Goal: Task Accomplishment & Management: Manage account settings

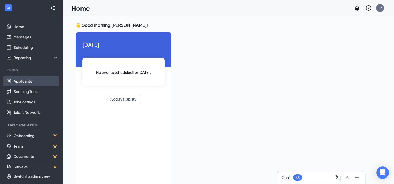
click at [26, 81] on link "Applicants" at bounding box center [36, 81] width 45 height 10
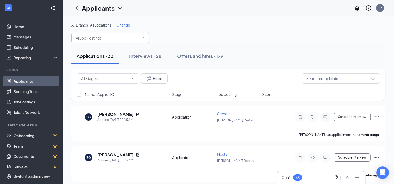
click at [128, 38] on input "text" at bounding box center [107, 38] width 63 height 6
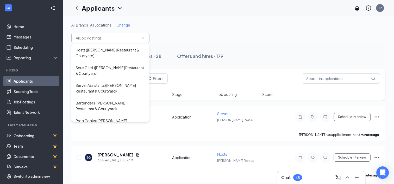
click at [207, 26] on div "All Brands · All Locations Change" at bounding box center [228, 24] width 314 height 5
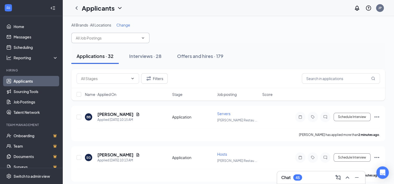
click at [104, 37] on input "text" at bounding box center [107, 38] width 63 height 6
click at [183, 25] on div "All Brands · All Locations Change" at bounding box center [228, 24] width 314 height 5
click at [116, 115] on h5 "[PERSON_NAME]" at bounding box center [115, 115] width 36 height 6
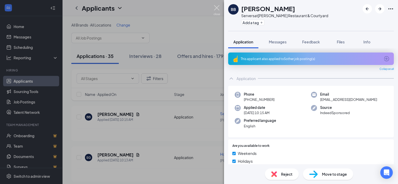
click at [215, 5] on img at bounding box center [217, 10] width 7 height 10
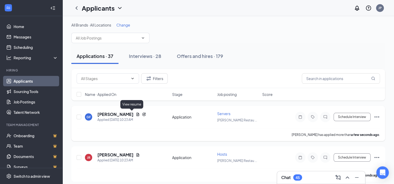
click at [136, 114] on icon "Document" at bounding box center [138, 115] width 4 height 4
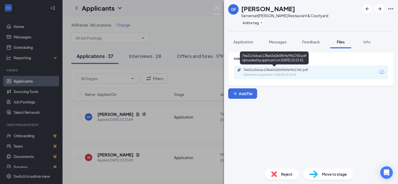
click at [258, 71] on div "76e21c5dcac138a62d2b0fb9af961760.pdf" at bounding box center [279, 70] width 73 height 4
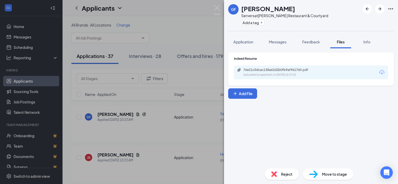
click at [314, 174] on img at bounding box center [313, 175] width 9 height 8
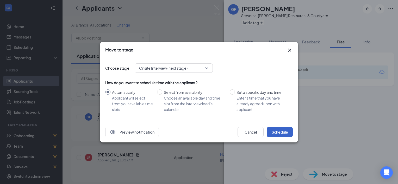
click at [283, 130] on button "Schedule" at bounding box center [280, 132] width 26 height 10
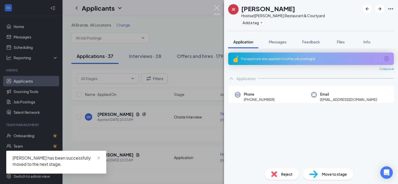
click at [216, 8] on img at bounding box center [217, 10] width 7 height 10
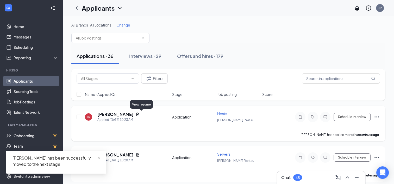
click at [139, 115] on icon "Document" at bounding box center [138, 114] width 3 height 3
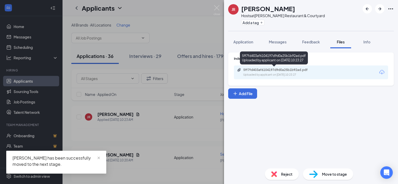
click at [263, 73] on div "Uploaded by applicant on [DATE] 10:23:27" at bounding box center [282, 75] width 78 height 4
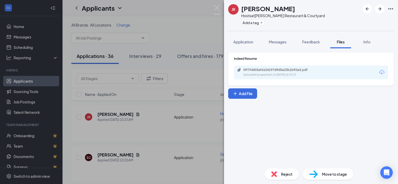
click at [322, 174] on span "Move to stage" at bounding box center [334, 175] width 25 height 6
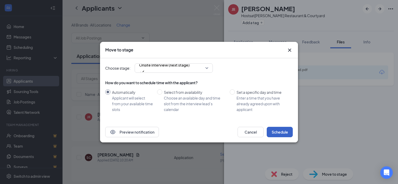
click at [282, 132] on button "Schedule" at bounding box center [280, 132] width 26 height 10
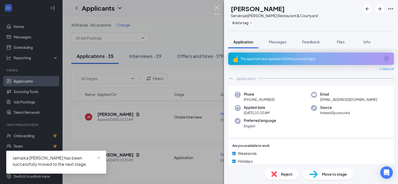
click at [215, 7] on img at bounding box center [217, 10] width 7 height 10
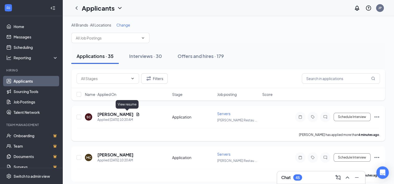
click at [137, 114] on icon "Document" at bounding box center [138, 114] width 3 height 3
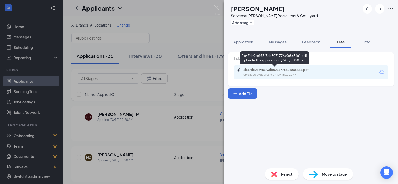
click at [278, 73] on div "Uploaded by applicant on [DATE] 10:20:47" at bounding box center [282, 75] width 78 height 4
click at [268, 73] on div "Uploaded by applicant on [DATE] 10:20:47" at bounding box center [282, 75] width 78 height 4
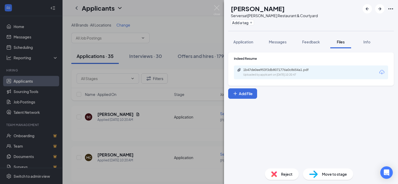
click at [273, 176] on img at bounding box center [274, 175] width 6 height 6
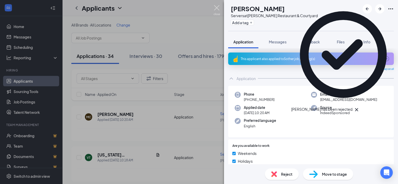
click at [215, 8] on img at bounding box center [217, 10] width 7 height 10
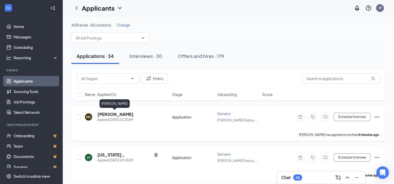
click at [126, 114] on h5 "[PERSON_NAME]" at bounding box center [115, 115] width 36 height 6
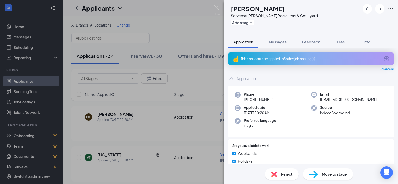
click at [275, 171] on div "Reject" at bounding box center [282, 174] width 34 height 11
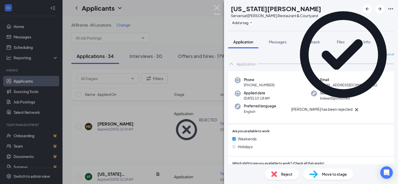
click at [216, 8] on img at bounding box center [217, 10] width 7 height 10
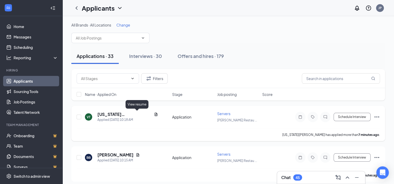
click at [154, 115] on icon "Document" at bounding box center [156, 115] width 4 height 4
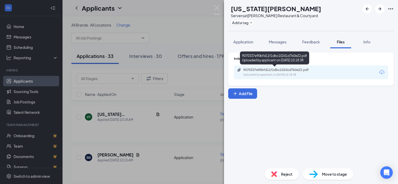
click at [262, 71] on div "9070337e90bfd11f1dbc10241d7b0e22.pdf" at bounding box center [279, 70] width 73 height 4
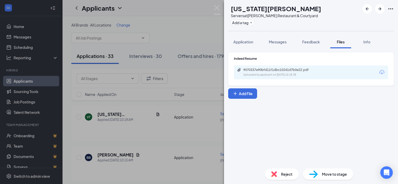
click at [279, 173] on div "Reject" at bounding box center [282, 174] width 34 height 11
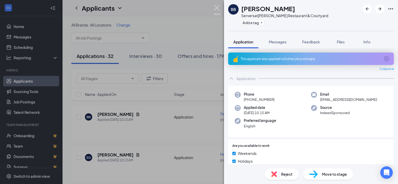
click at [218, 8] on img at bounding box center [217, 10] width 7 height 10
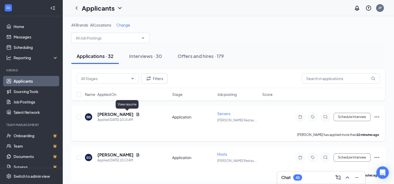
click at [136, 114] on icon "Document" at bounding box center [138, 115] width 4 height 4
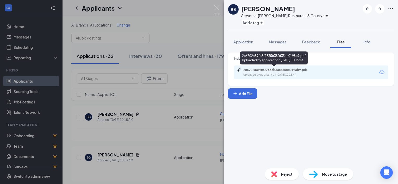
click at [273, 71] on div "2c6702a89fe5f7835b38fd35ac0198b9.pdf" at bounding box center [279, 70] width 73 height 4
click at [260, 71] on div "2c6702a89fe5f7835b38fd35ac0198b9.pdf" at bounding box center [279, 70] width 73 height 4
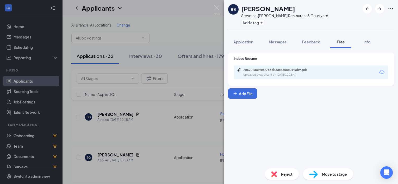
click at [270, 179] on div "Reject" at bounding box center [282, 174] width 34 height 11
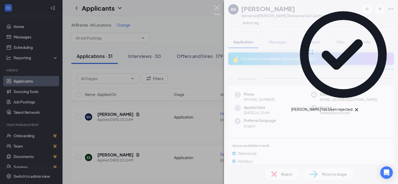
click at [214, 6] on img at bounding box center [217, 10] width 7 height 10
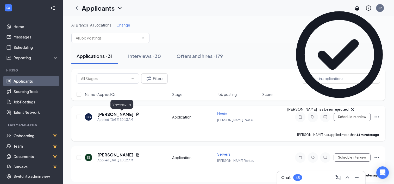
click at [137, 114] on icon "Document" at bounding box center [138, 114] width 3 height 3
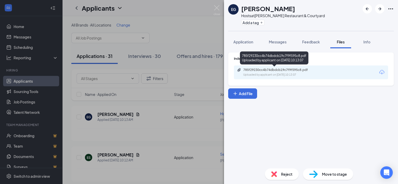
click at [263, 72] on div "785f29230cc4b74dbdcb19c7f9f595c8.pdf Uploaded by applicant on [DATE] 10:13:07" at bounding box center [279, 72] width 84 height 9
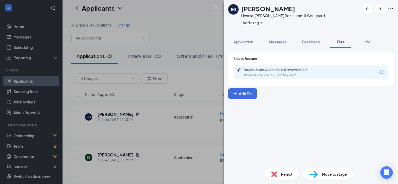
click at [277, 169] on div "Reject" at bounding box center [282, 174] width 34 height 11
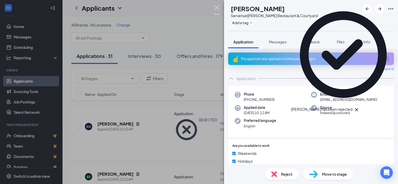
click at [215, 10] on img at bounding box center [217, 10] width 7 height 10
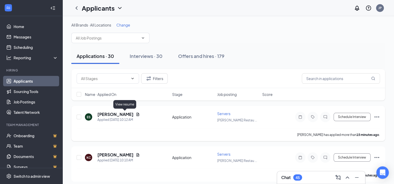
click at [136, 115] on icon "Document" at bounding box center [138, 115] width 4 height 4
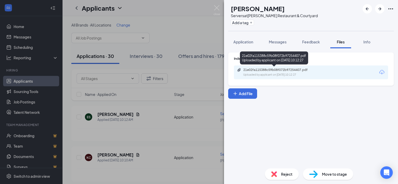
click at [273, 73] on div "Uploaded by applicant on [DATE] 10:12:27" at bounding box center [282, 75] width 78 height 4
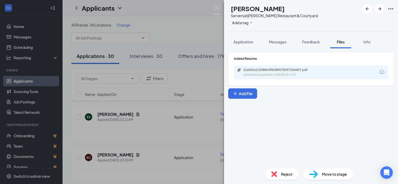
click at [317, 174] on img at bounding box center [313, 175] width 9 height 8
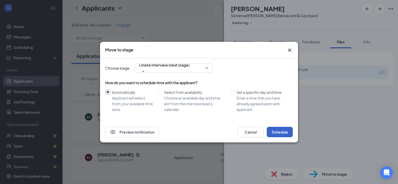
click at [274, 133] on button "Schedule" at bounding box center [280, 132] width 26 height 10
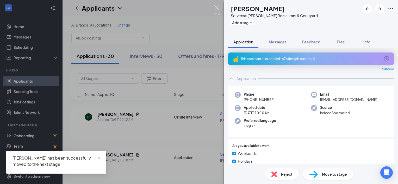
click at [218, 6] on img at bounding box center [217, 10] width 7 height 10
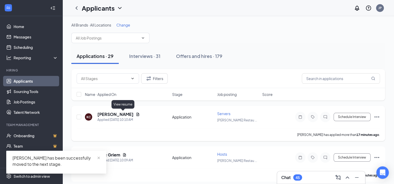
click at [136, 115] on icon "Document" at bounding box center [138, 115] width 4 height 4
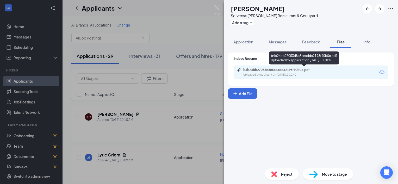
click at [269, 69] on div "b4b24bb27053d8e5eeadda2198f90b0c.pdf" at bounding box center [279, 70] width 73 height 4
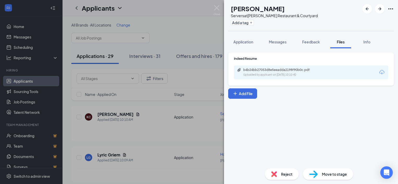
click at [280, 176] on div "Reject" at bounding box center [282, 174] width 34 height 11
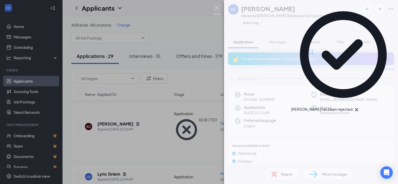
click at [216, 9] on img at bounding box center [217, 10] width 7 height 10
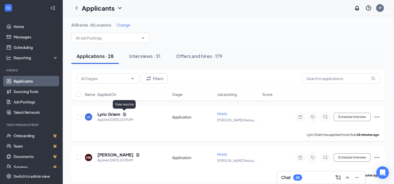
click at [123, 113] on icon "Document" at bounding box center [124, 115] width 4 height 4
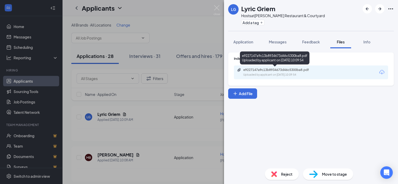
click at [274, 70] on div "e9227147a9c13b8934673d46c5300ba8.pdf" at bounding box center [279, 70] width 73 height 4
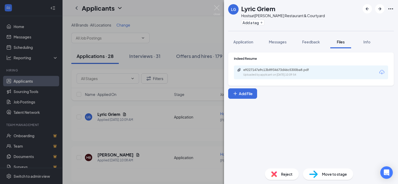
click at [277, 174] on div "Reject" at bounding box center [282, 174] width 34 height 11
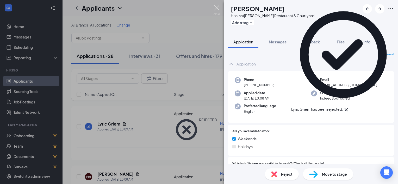
click at [216, 8] on img at bounding box center [217, 10] width 7 height 10
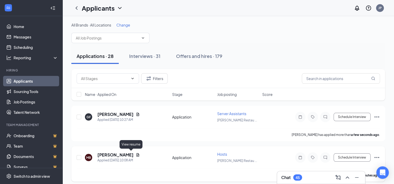
click at [136, 154] on icon "Document" at bounding box center [138, 155] width 4 height 4
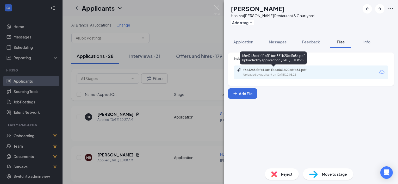
click at [267, 72] on div "f6e4245dcfe11aff1bca561b20cdfc84.pdf Uploaded by applicant on [DATE] 10:08:25" at bounding box center [279, 72] width 84 height 9
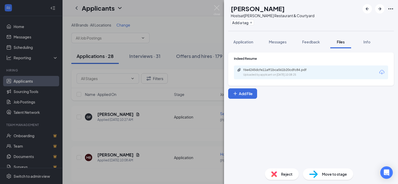
click at [272, 175] on img at bounding box center [274, 175] width 6 height 6
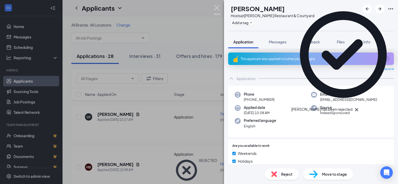
click at [217, 9] on img at bounding box center [217, 10] width 7 height 10
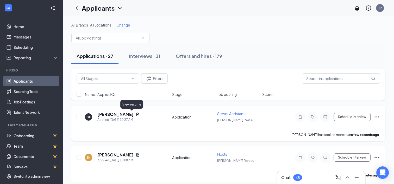
click at [137, 113] on icon "Document" at bounding box center [138, 114] width 3 height 3
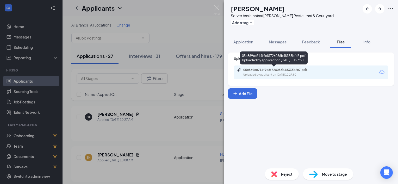
click at [268, 74] on div "Uploaded by applicant on [DATE] 10:27:50" at bounding box center [282, 75] width 78 height 4
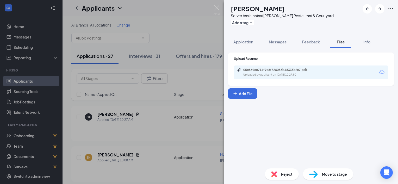
click at [313, 173] on img at bounding box center [313, 175] width 9 height 8
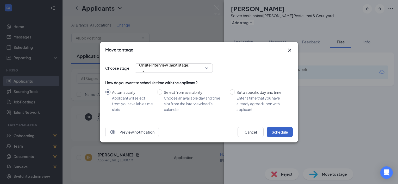
click at [277, 132] on button "Schedule" at bounding box center [280, 132] width 26 height 10
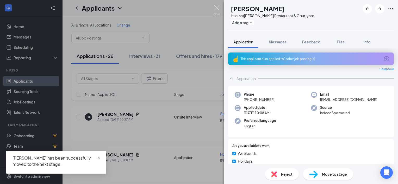
click at [218, 9] on img at bounding box center [217, 10] width 7 height 10
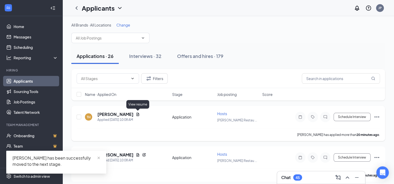
click at [137, 115] on icon "Document" at bounding box center [138, 115] width 4 height 4
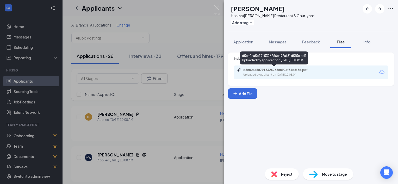
click at [267, 72] on div "d5ea0ea5c7915326266ca92af81d5f5c.pdf" at bounding box center [279, 70] width 73 height 4
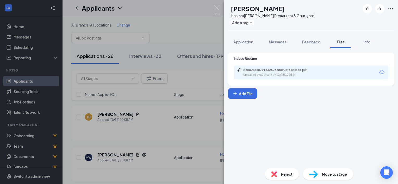
click at [278, 171] on div "Reject" at bounding box center [282, 174] width 34 height 11
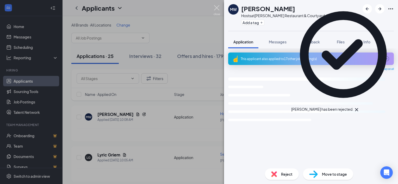
click at [217, 7] on img at bounding box center [217, 10] width 7 height 10
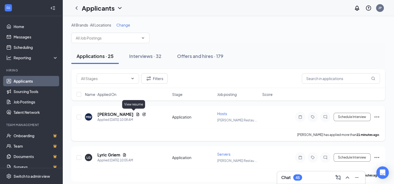
click at [137, 114] on icon "Document" at bounding box center [138, 114] width 3 height 3
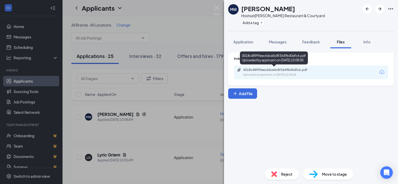
click at [257, 71] on div "0018c489f9eec6dce0c8f3649b40dfc6.pdf" at bounding box center [279, 70] width 73 height 4
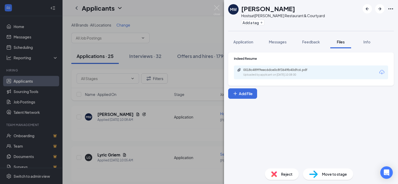
click at [273, 173] on img at bounding box center [274, 175] width 6 height 6
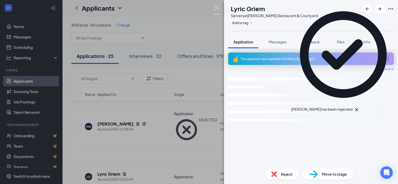
click at [215, 9] on img at bounding box center [217, 10] width 7 height 10
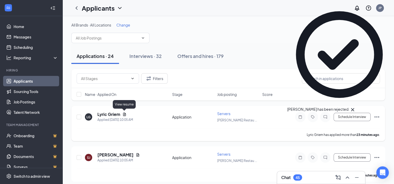
click at [123, 115] on icon "Document" at bounding box center [124, 115] width 4 height 4
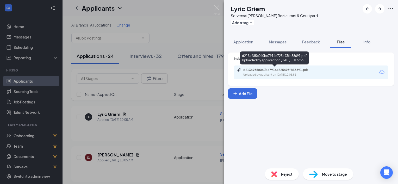
click at [275, 72] on div "d213a985c040bc7914e725493fb38691.pdf Uploaded by applicant on [DATE] 10:05:53" at bounding box center [279, 72] width 84 height 9
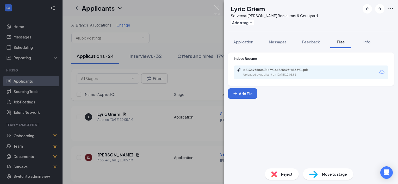
click at [274, 177] on img at bounding box center [274, 175] width 6 height 6
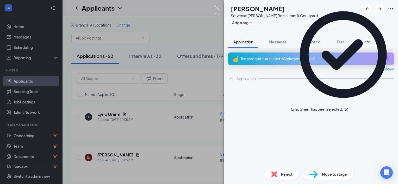
click at [216, 7] on img at bounding box center [217, 10] width 7 height 10
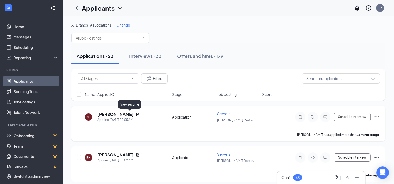
click at [137, 113] on icon "Document" at bounding box center [138, 114] width 3 height 3
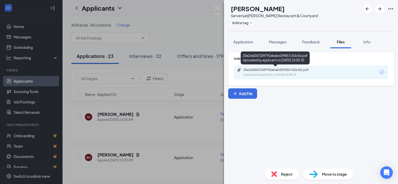
click at [251, 72] on div "20e2dd047209792ebebd3ff857c50c5d.pdf Uploaded by applicant on [DATE] 10:05:35" at bounding box center [279, 72] width 84 height 9
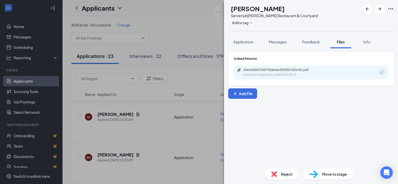
click at [281, 176] on span "Reject" at bounding box center [286, 175] width 11 height 6
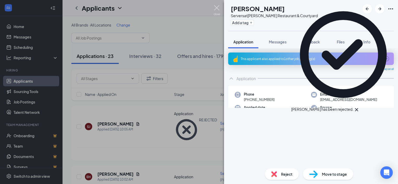
click at [215, 9] on img at bounding box center [217, 10] width 7 height 10
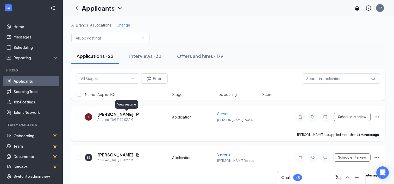
click at [137, 114] on icon "Document" at bounding box center [138, 114] width 3 height 3
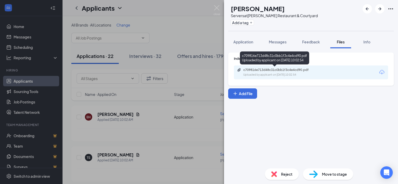
click at [276, 73] on div "Uploaded by applicant on [DATE] 10:02:54" at bounding box center [282, 75] width 78 height 4
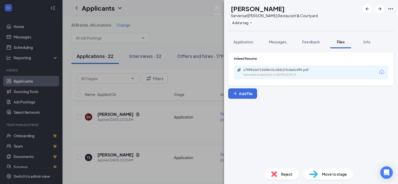
click at [311, 175] on img at bounding box center [313, 175] width 9 height 8
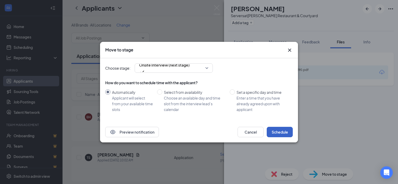
click at [282, 134] on button "Schedule" at bounding box center [280, 132] width 26 height 10
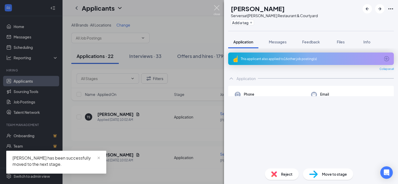
click at [216, 8] on img at bounding box center [217, 10] width 7 height 10
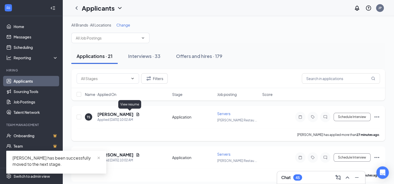
click at [136, 114] on icon "Document" at bounding box center [138, 115] width 4 height 4
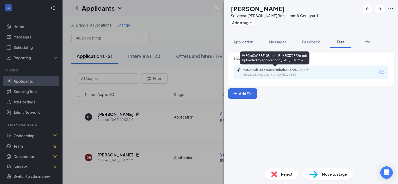
click at [269, 72] on div "9480cc3b1556108acfbd8d630372822d.pdf" at bounding box center [279, 70] width 73 height 4
click at [258, 75] on div "Uploaded by applicant on [DATE] 10:02:52" at bounding box center [282, 75] width 78 height 4
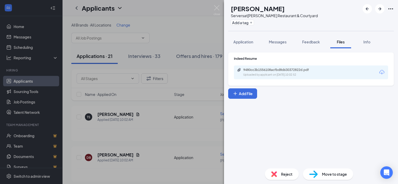
click at [277, 176] on div "Reject" at bounding box center [282, 174] width 34 height 11
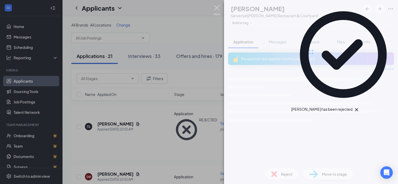
click at [216, 10] on img at bounding box center [217, 10] width 7 height 10
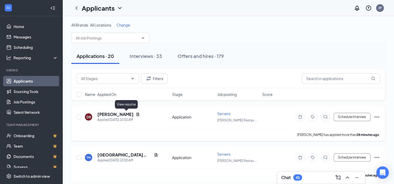
click at [136, 114] on icon "Document" at bounding box center [138, 115] width 4 height 4
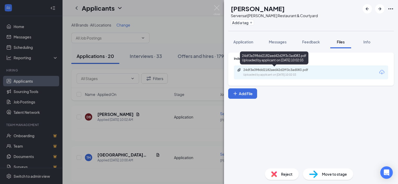
click at [271, 69] on div "24df3e398dd2182aed42d2ff3c3ad083.pdf" at bounding box center [279, 70] width 73 height 4
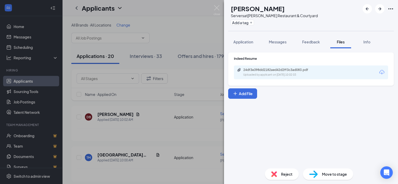
click at [272, 175] on img at bounding box center [274, 175] width 6 height 6
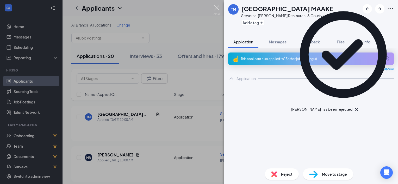
click at [217, 7] on img at bounding box center [217, 10] width 7 height 10
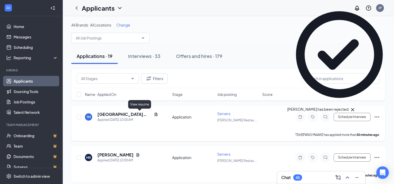
click at [154, 115] on icon "Document" at bounding box center [156, 115] width 4 height 4
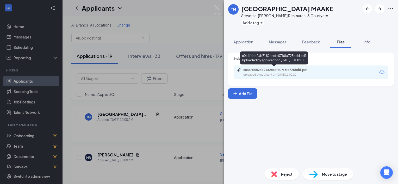
click at [265, 72] on div "c044febb2ab7182cecfc07f6fa725bdd.pdf Uploaded by applicant on [DATE] 10:00:10" at bounding box center [279, 72] width 84 height 9
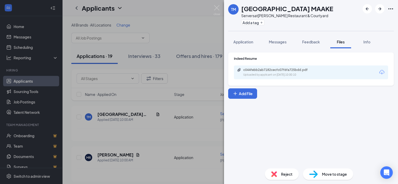
click at [281, 178] on div "Reject" at bounding box center [282, 174] width 34 height 11
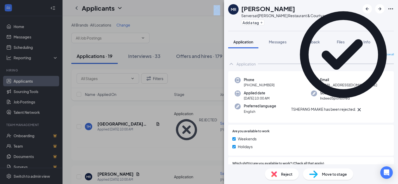
click at [214, 9] on div "MR [PERSON_NAME] Servers at [GEOGRAPHIC_DATA][PERSON_NAME] Restaurant & Courtya…" at bounding box center [199, 92] width 398 height 184
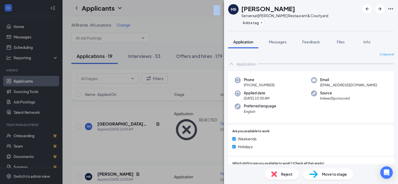
click at [215, 10] on img at bounding box center [217, 10] width 7 height 10
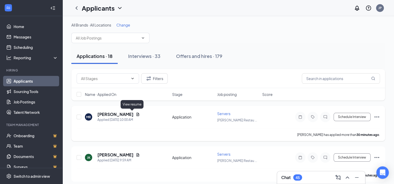
click at [136, 115] on icon "Document" at bounding box center [138, 115] width 4 height 4
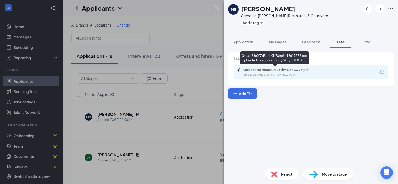
click at [261, 71] on div "0aeab64e0f7d5aeb0b78eb9416c13776.pdf" at bounding box center [279, 70] width 73 height 4
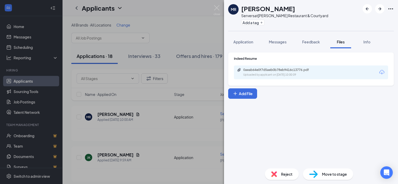
click at [271, 172] on div "Reject" at bounding box center [282, 174] width 34 height 11
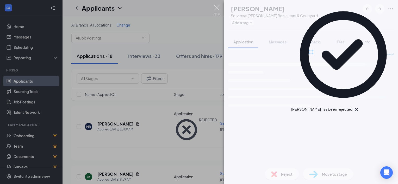
click at [217, 8] on img at bounding box center [217, 10] width 7 height 10
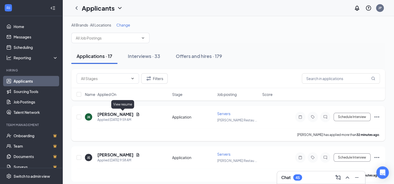
click at [136, 116] on icon "Document" at bounding box center [138, 115] width 4 height 4
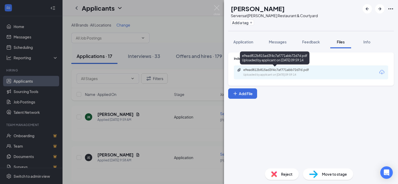
click at [276, 71] on div "e9ead812b815ad3f4c7af771abb72d7d.pdf" at bounding box center [279, 70] width 73 height 4
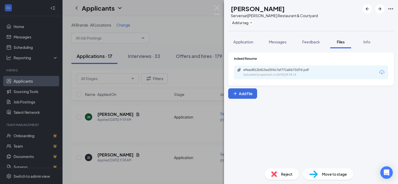
click at [276, 177] on img at bounding box center [274, 175] width 6 height 6
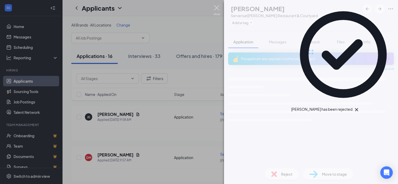
click at [217, 6] on img at bounding box center [217, 10] width 7 height 10
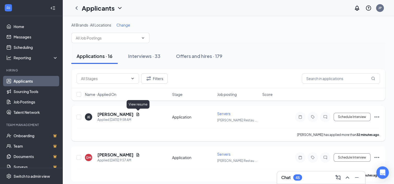
click at [139, 115] on icon "Document" at bounding box center [138, 115] width 4 height 4
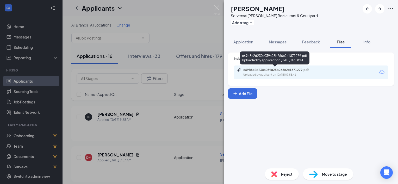
click at [259, 73] on div "Uploaded by applicant on [DATE] 09:58:41" at bounding box center [282, 75] width 78 height 4
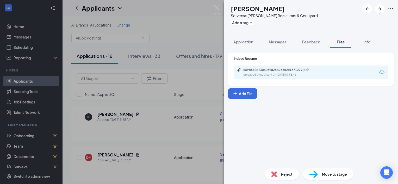
click at [273, 174] on img at bounding box center [274, 175] width 6 height 6
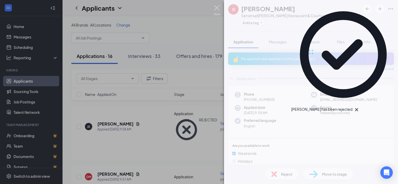
click at [217, 8] on img at bounding box center [217, 10] width 7 height 10
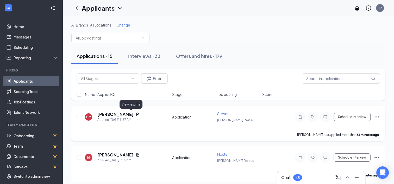
click at [137, 113] on icon "Document" at bounding box center [138, 114] width 3 height 3
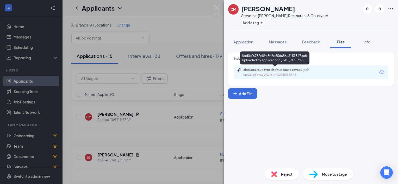
click at [279, 71] on div "8bd0cf6782e89e8d6d60d686a5159847.pdf" at bounding box center [279, 70] width 73 height 4
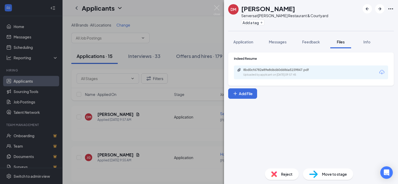
click at [275, 175] on img at bounding box center [274, 175] width 6 height 6
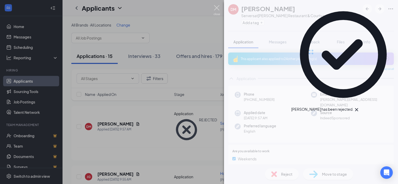
click at [215, 7] on img at bounding box center [217, 10] width 7 height 10
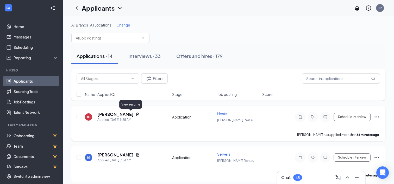
click at [137, 113] on icon "Document" at bounding box center [138, 114] width 3 height 3
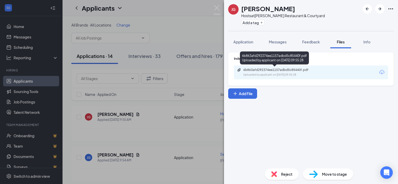
click at [258, 72] on div "6b863afd292374ee1157adbd5c85440f.pdf Uploaded by applicant on [DATE] 09:55:28" at bounding box center [279, 72] width 84 height 9
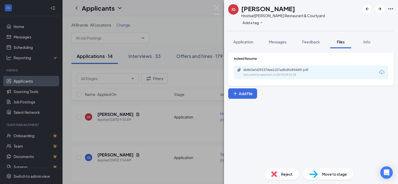
click at [273, 172] on img at bounding box center [274, 175] width 6 height 6
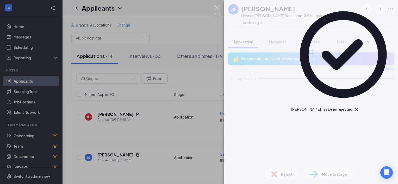
click at [218, 9] on img at bounding box center [217, 10] width 7 height 10
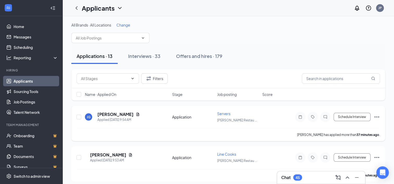
click at [133, 115] on div "[PERSON_NAME] Applied [DATE] 9:54 AM" at bounding box center [127, 117] width 84 height 11
click at [136, 115] on icon "Document" at bounding box center [138, 115] width 4 height 4
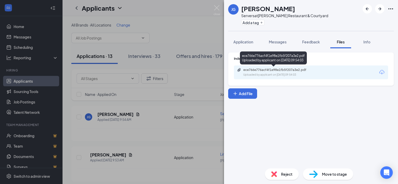
click at [244, 73] on div "Uploaded by applicant on [DATE] 09:54:03" at bounding box center [282, 75] width 78 height 4
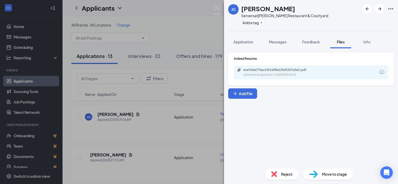
click at [280, 177] on div "Reject" at bounding box center [282, 174] width 34 height 11
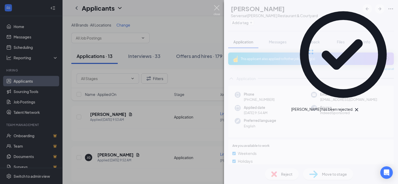
click at [217, 8] on img at bounding box center [217, 10] width 7 height 10
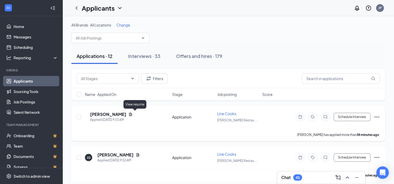
click at [132, 114] on icon "Document" at bounding box center [130, 114] width 3 height 3
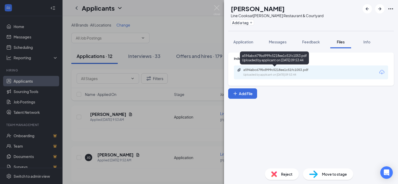
click at [274, 72] on div "a594abc679bd999c5218ee1c51fc1053.pdf" at bounding box center [279, 70] width 73 height 4
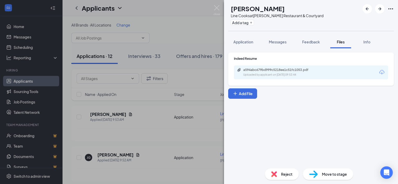
click at [275, 173] on img at bounding box center [274, 175] width 6 height 6
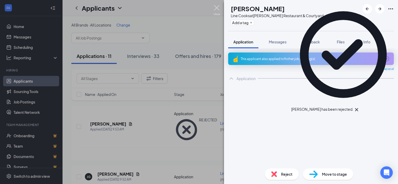
click at [216, 8] on img at bounding box center [217, 10] width 7 height 10
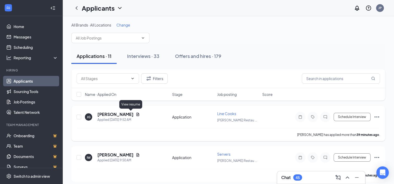
click at [136, 115] on icon "Document" at bounding box center [138, 115] width 4 height 4
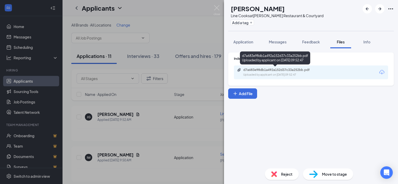
click at [279, 73] on div "Uploaded by applicant on [DATE] 09:52:47" at bounding box center [282, 75] width 78 height 4
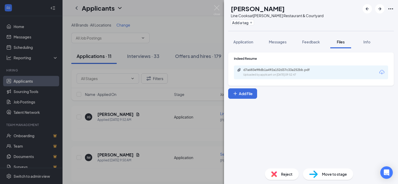
click at [276, 173] on img at bounding box center [274, 175] width 6 height 6
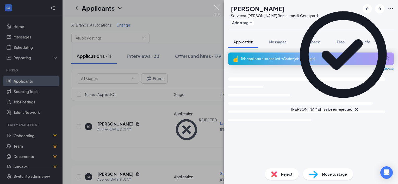
click at [217, 8] on img at bounding box center [217, 10] width 7 height 10
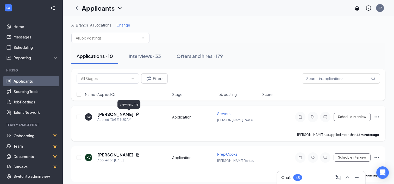
click at [137, 114] on icon "Document" at bounding box center [138, 114] width 3 height 3
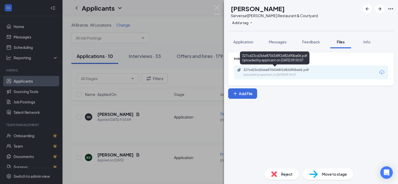
click at [278, 71] on div "327cd23cd266e8704348f2d82d90be06.pdf" at bounding box center [279, 70] width 73 height 4
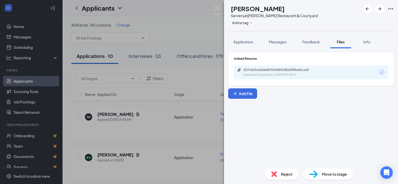
click at [279, 173] on div "Reject" at bounding box center [282, 174] width 34 height 11
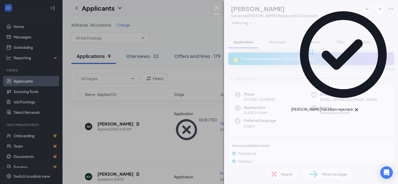
click at [217, 7] on img at bounding box center [217, 10] width 7 height 10
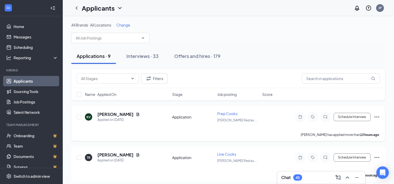
click at [139, 115] on div "KV Kymuan Victoran Applied on [DATE]" at bounding box center [127, 117] width 84 height 11
click at [136, 114] on icon "Document" at bounding box center [138, 115] width 4 height 4
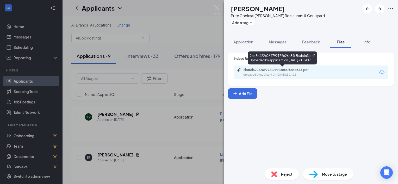
click at [253, 72] on div "2ba5d422c269792179c26e84f8bab6a3.pdf" at bounding box center [279, 70] width 73 height 4
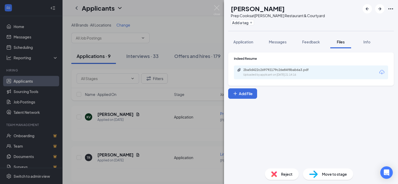
click at [312, 174] on img at bounding box center [313, 175] width 9 height 8
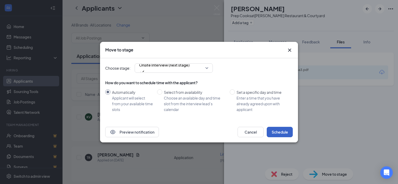
click at [282, 132] on button "Schedule" at bounding box center [280, 132] width 26 height 10
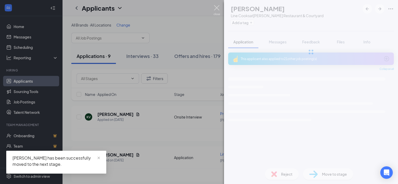
click at [215, 7] on img at bounding box center [217, 10] width 7 height 10
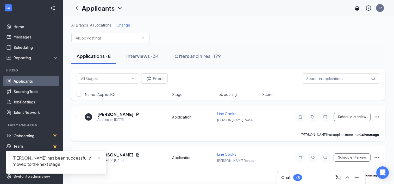
click at [136, 113] on icon "Document" at bounding box center [138, 115] width 4 height 4
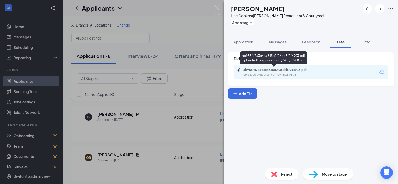
click at [274, 70] on div "ab955fa7a3c4ca845c0f06dd8f2f4903.pdf" at bounding box center [279, 70] width 73 height 4
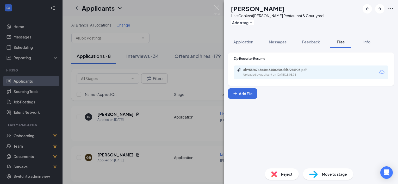
click at [272, 172] on img at bounding box center [274, 175] width 6 height 6
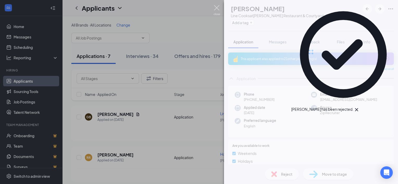
click at [218, 9] on img at bounding box center [217, 10] width 7 height 10
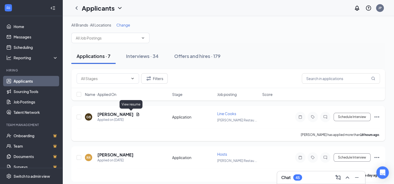
click at [137, 115] on icon "Document" at bounding box center [138, 114] width 3 height 3
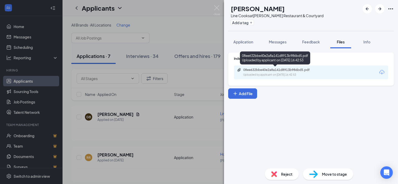
click at [267, 72] on div "08ee632bbe40e2a8a141d8913b986bd5.pdf Uploaded by applicant on [DATE] 16:42:53" at bounding box center [279, 72] width 84 height 9
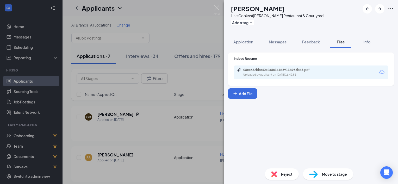
click at [284, 175] on span "Reject" at bounding box center [286, 175] width 11 height 6
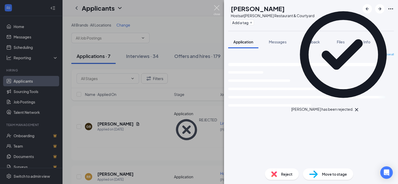
click at [216, 7] on img at bounding box center [217, 10] width 7 height 10
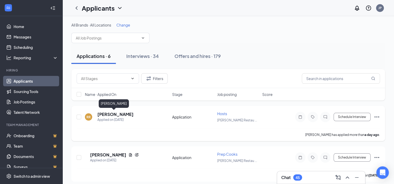
click at [119, 115] on h5 "[PERSON_NAME]" at bounding box center [115, 115] width 36 height 6
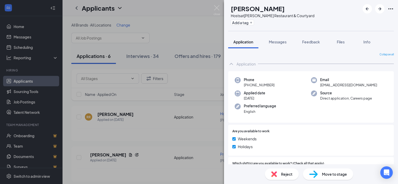
click at [277, 173] on img at bounding box center [274, 175] width 6 height 6
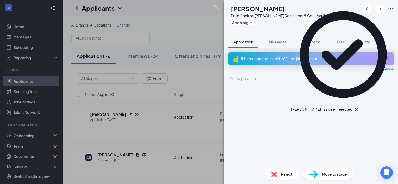
click at [218, 10] on img at bounding box center [217, 10] width 7 height 10
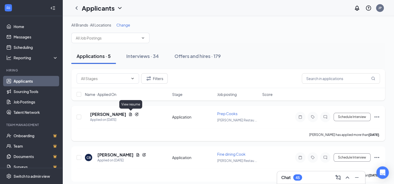
click at [130, 115] on icon "Document" at bounding box center [130, 115] width 4 height 4
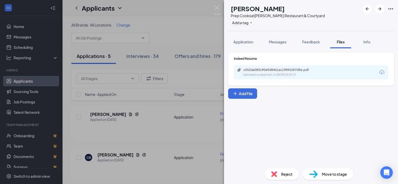
click at [267, 67] on div "c552da083c90e9d8461ac19891007d5e.pdf Uploaded by applicant on [DATE] 20:02:37" at bounding box center [311, 73] width 154 height 14
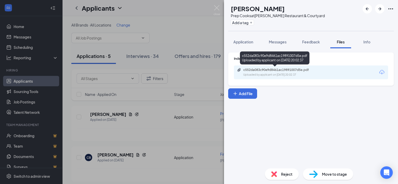
click at [278, 72] on div "c552da083c90e9d8461ac19891007d5e.pdf Uploaded by applicant on [DATE] 20:02:37" at bounding box center [279, 72] width 84 height 9
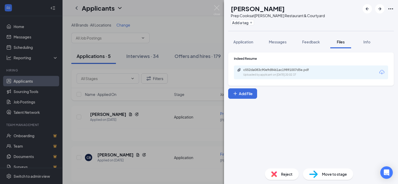
click at [278, 174] on div "Reject" at bounding box center [282, 174] width 34 height 11
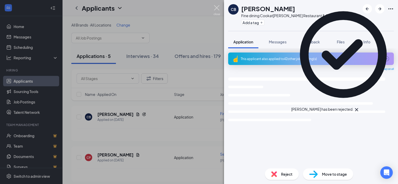
click at [217, 9] on img at bounding box center [217, 10] width 7 height 10
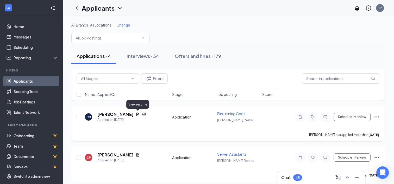
click at [137, 114] on icon "Document" at bounding box center [138, 114] width 3 height 3
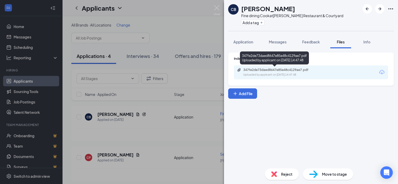
click at [272, 71] on div "347fe2de73daed8647e85e48c4129ae7.pdf" at bounding box center [279, 70] width 73 height 4
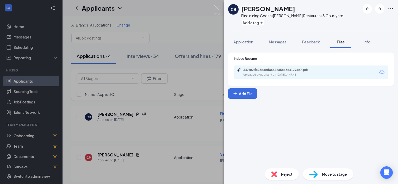
click at [320, 177] on div "Move to stage" at bounding box center [328, 174] width 50 height 11
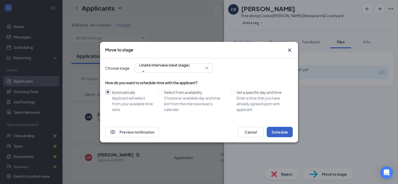
click at [279, 133] on button "Schedule" at bounding box center [280, 132] width 26 height 10
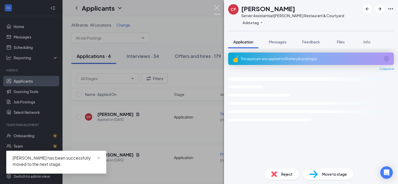
click at [215, 9] on img at bounding box center [217, 10] width 7 height 10
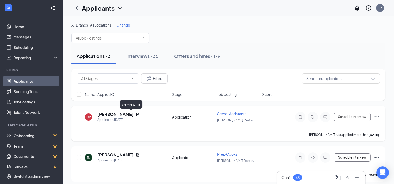
click at [137, 114] on icon "Document" at bounding box center [138, 114] width 3 height 3
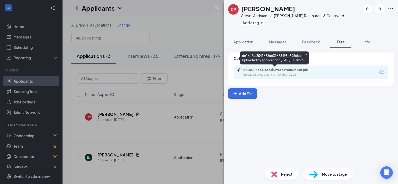
click at [262, 70] on div "de1642fa3541688ab39668498b895c8e.pdf" at bounding box center [279, 70] width 73 height 4
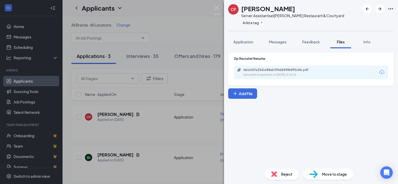
click at [321, 174] on div "Move to stage" at bounding box center [328, 174] width 50 height 11
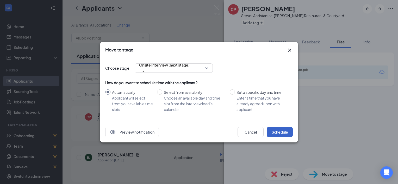
click at [288, 134] on button "Schedule" at bounding box center [280, 132] width 26 height 10
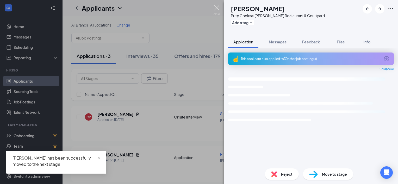
click at [217, 5] on img at bounding box center [217, 10] width 7 height 10
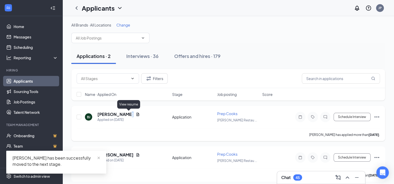
click at [136, 114] on icon "Document" at bounding box center [138, 115] width 4 height 4
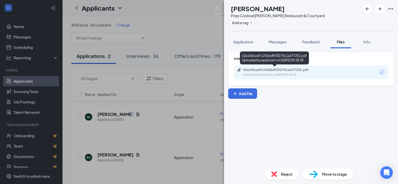
click at [262, 69] on div "52a160cad7c191bb8f30275c1a377251.pdf" at bounding box center [279, 70] width 73 height 4
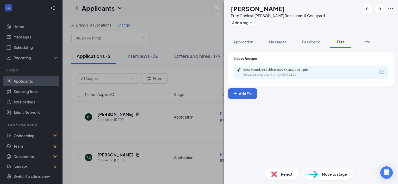
click at [319, 175] on div "Move to stage" at bounding box center [328, 174] width 50 height 11
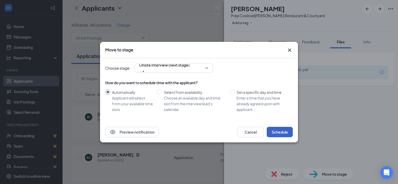
click at [283, 131] on button "Schedule" at bounding box center [280, 132] width 26 height 10
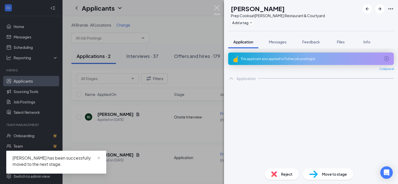
click at [217, 7] on img at bounding box center [217, 10] width 7 height 10
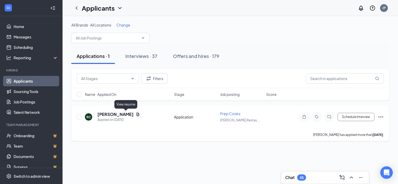
click at [136, 115] on icon "Document" at bounding box center [138, 115] width 4 height 4
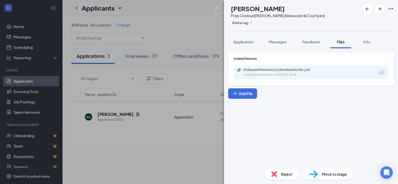
click at [283, 68] on div "d5dbee469965464e112d0440edd4195b.pdf Uploaded by applicant on [DATE] 07:54:48" at bounding box center [311, 73] width 154 height 14
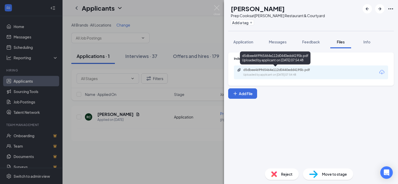
click at [286, 72] on div "d5dbee469965464e112d0440edd4195b.pdf Uploaded by applicant on [DATE] 07:54:48" at bounding box center [279, 72] width 84 height 9
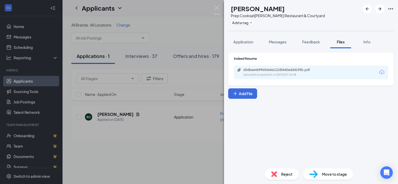
click at [308, 174] on div "Move to stage" at bounding box center [328, 174] width 50 height 11
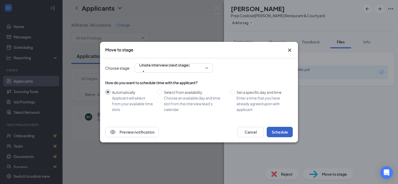
click at [277, 131] on button "Schedule" at bounding box center [280, 132] width 26 height 10
